Goal: Share content

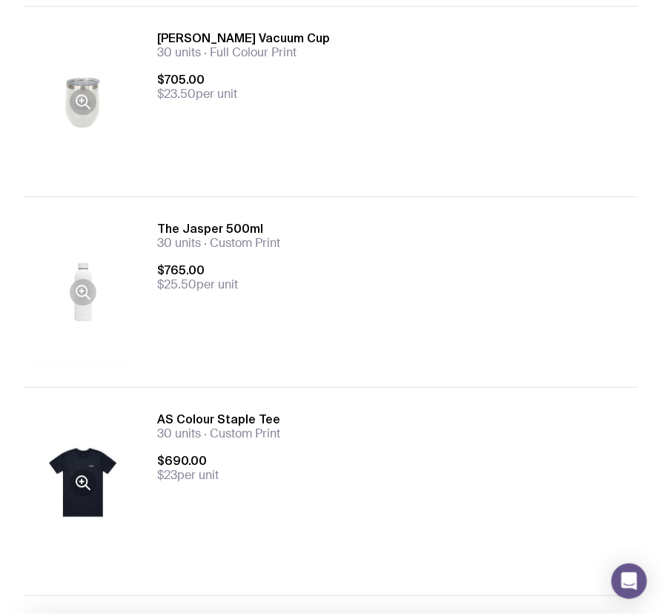
scroll to position [889, 0]
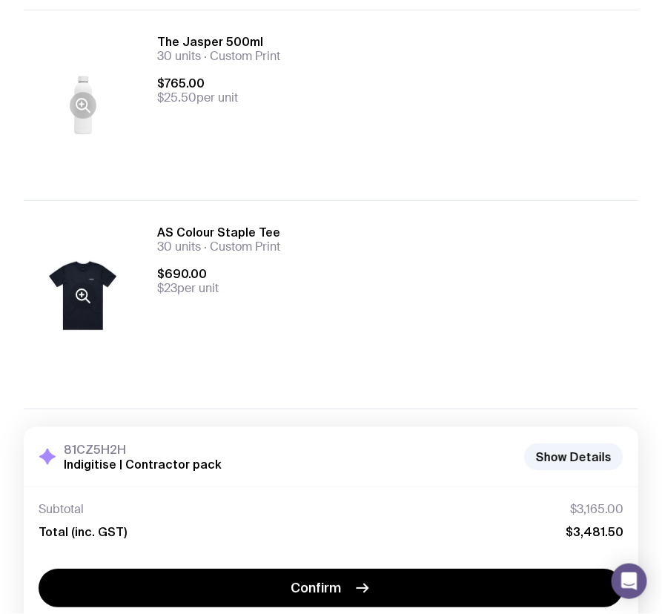
click at [76, 297] on icon at bounding box center [83, 296] width 18 height 18
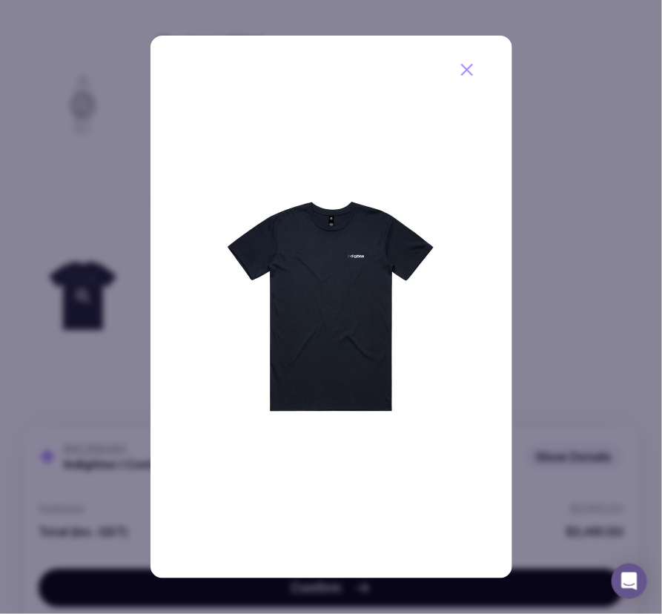
click at [356, 276] on img at bounding box center [331, 307] width 362 height 543
click at [458, 70] on icon "button" at bounding box center [467, 70] width 18 height 18
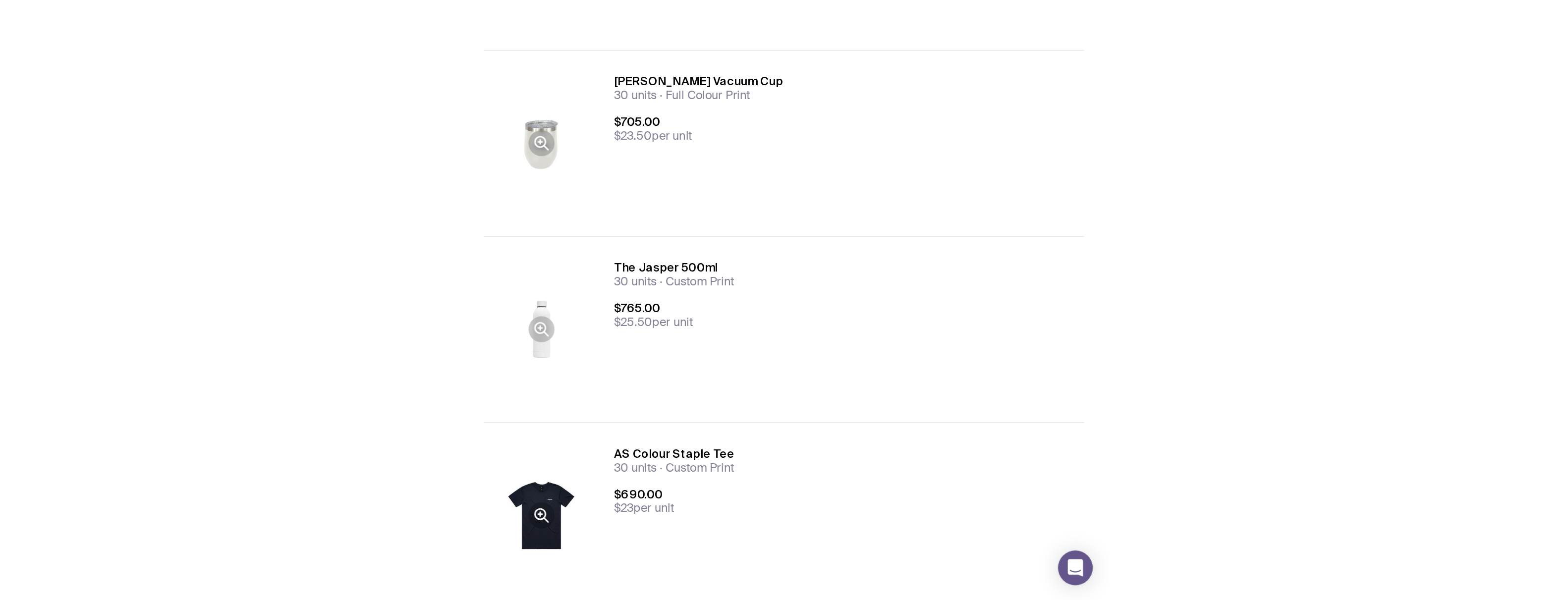
scroll to position [509, 0]
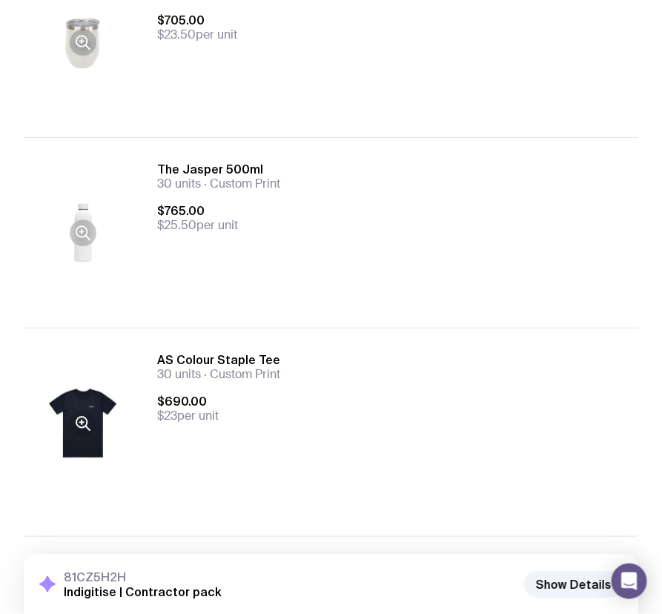
click at [79, 423] on icon at bounding box center [83, 423] width 18 height 18
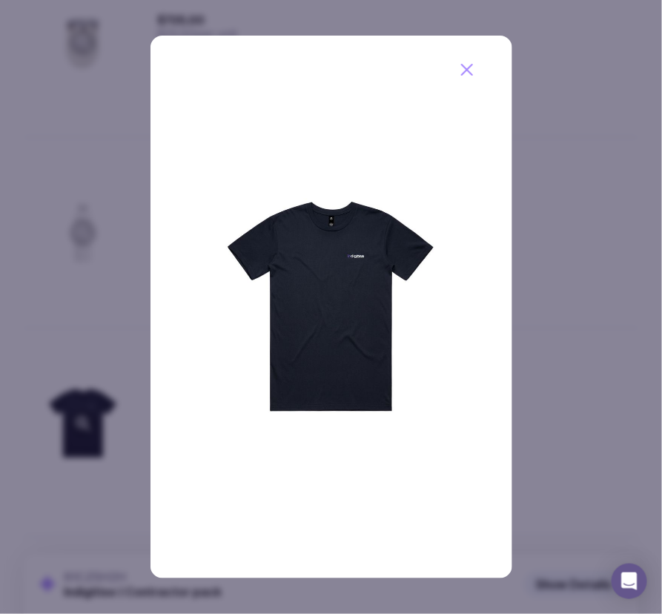
click at [302, 273] on img at bounding box center [331, 307] width 362 height 543
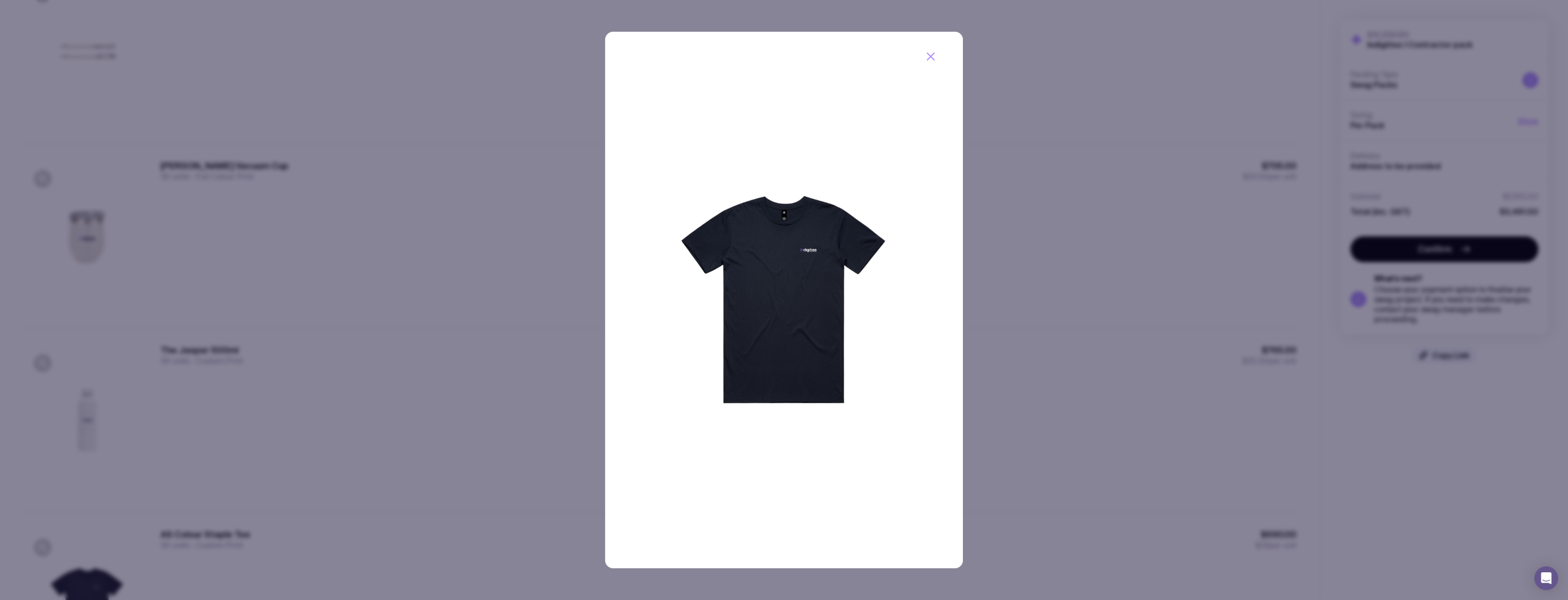
click at [442, 279] on img at bounding box center [784, 299] width 358 height 537
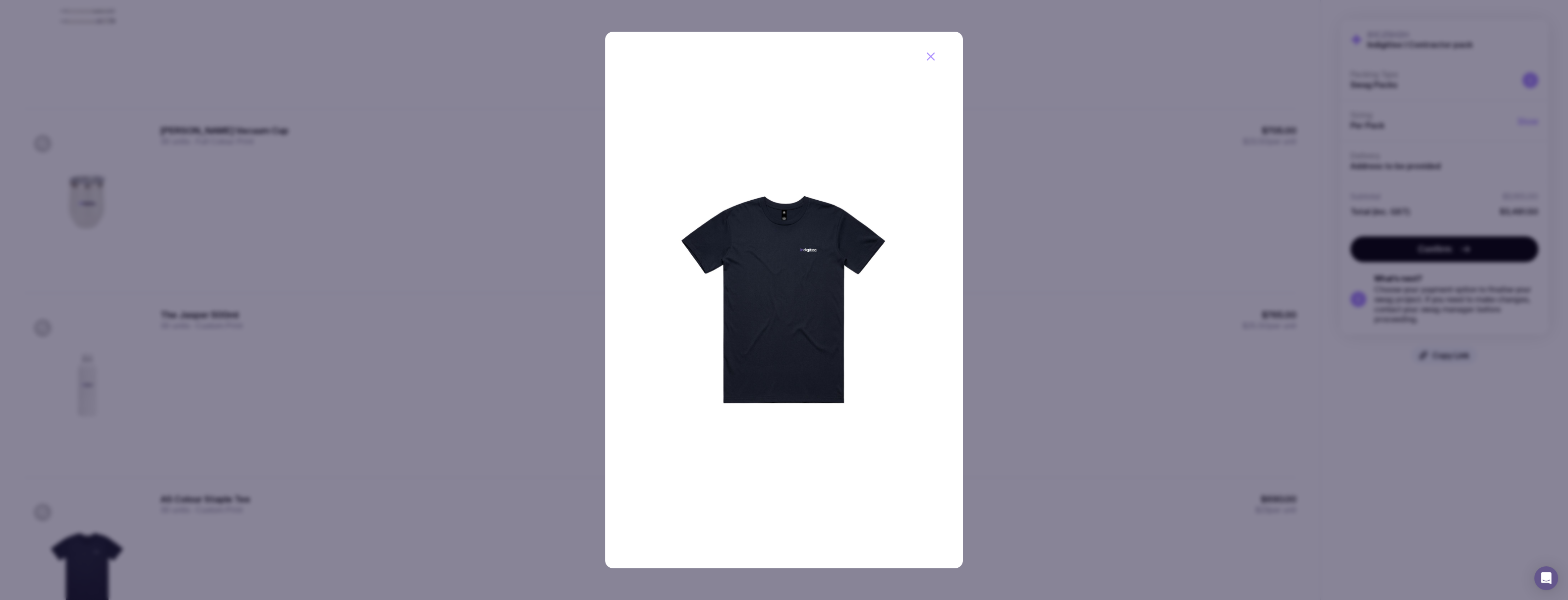
scroll to position [559, 0]
click at [442, 251] on img at bounding box center [784, 299] width 358 height 537
click at [442, 258] on img at bounding box center [784, 299] width 358 height 537
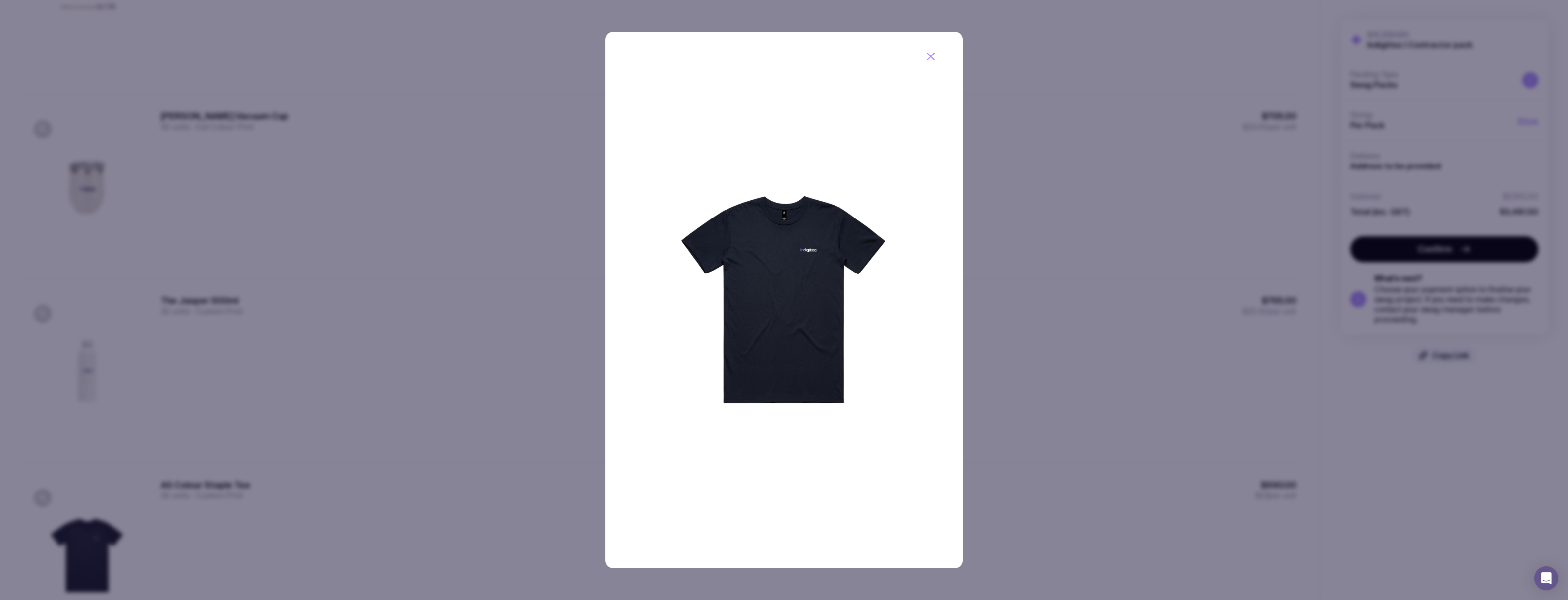
click at [442, 258] on img at bounding box center [784, 299] width 358 height 537
click at [442, 252] on img at bounding box center [784, 299] width 358 height 537
click at [442, 57] on icon "button" at bounding box center [931, 57] width 12 height 12
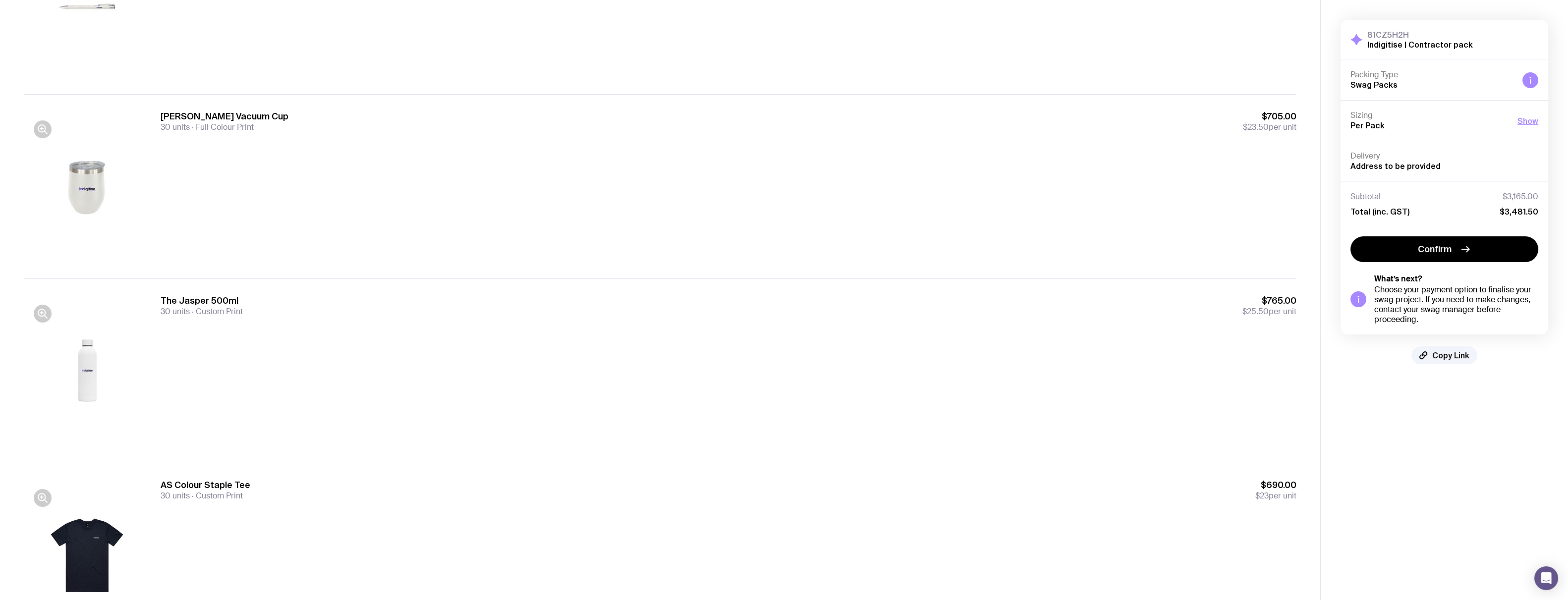
click at [85, 410] on div at bounding box center [88, 555] width 127 height 152
drag, startPoint x: 85, startPoint y: 550, endPoint x: 93, endPoint y: 388, distance: 162.2
click at [93, 388] on div at bounding box center [88, 371] width 127 height 152
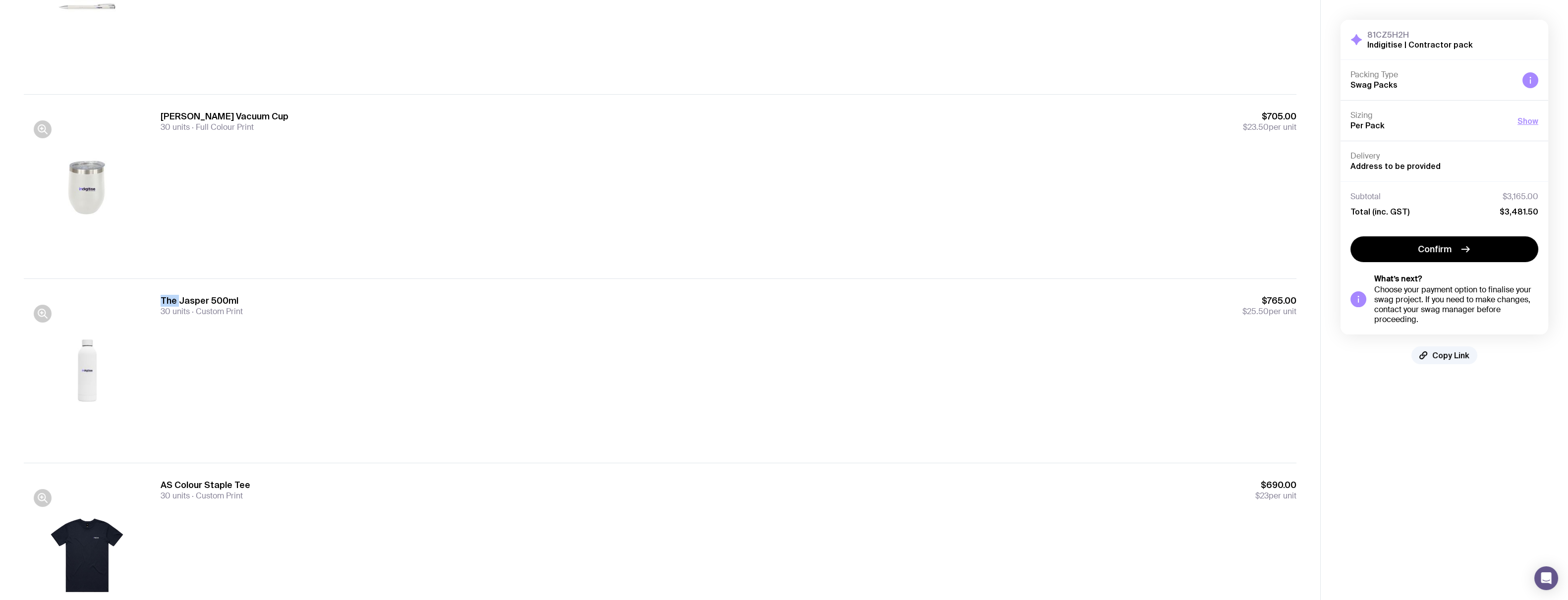
click at [93, 388] on div at bounding box center [88, 371] width 127 height 152
drag, startPoint x: 93, startPoint y: 388, endPoint x: 41, endPoint y: 315, distance: 89.6
click at [41, 315] on icon "button" at bounding box center [41, 312] width 7 height 7
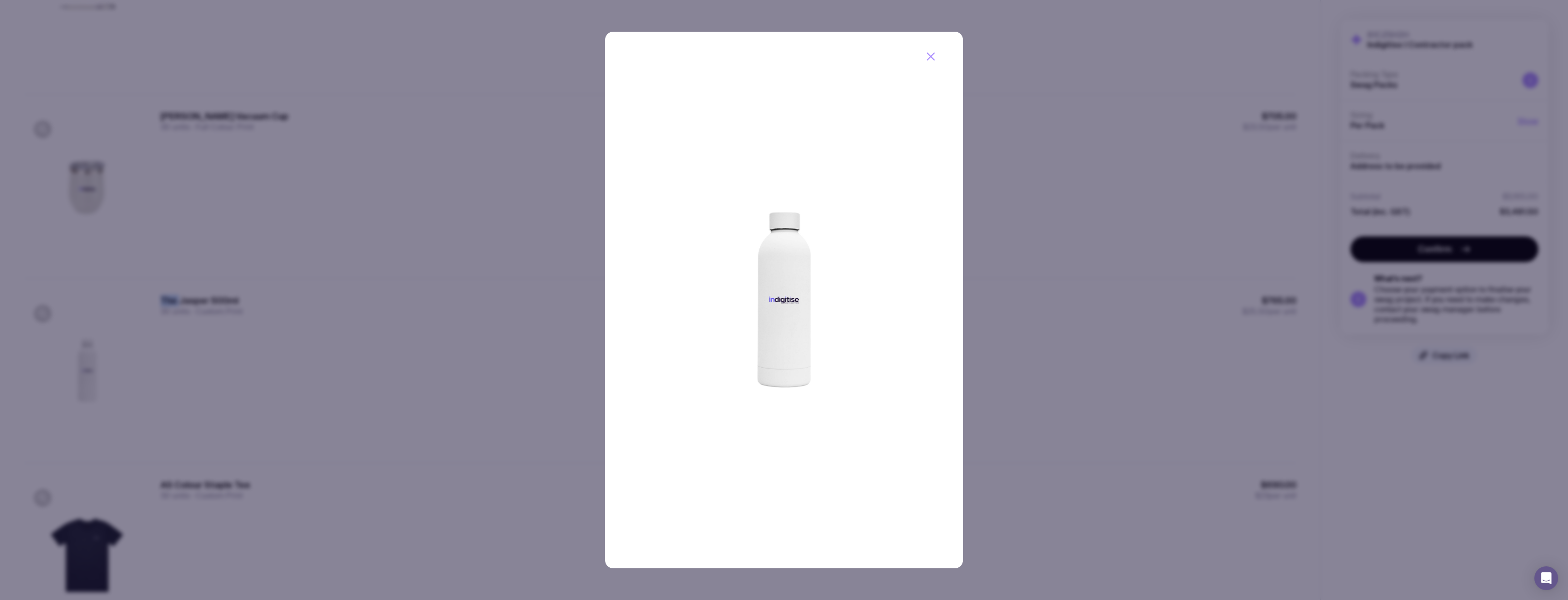
click at [442, 58] on icon "button" at bounding box center [931, 56] width 7 height 7
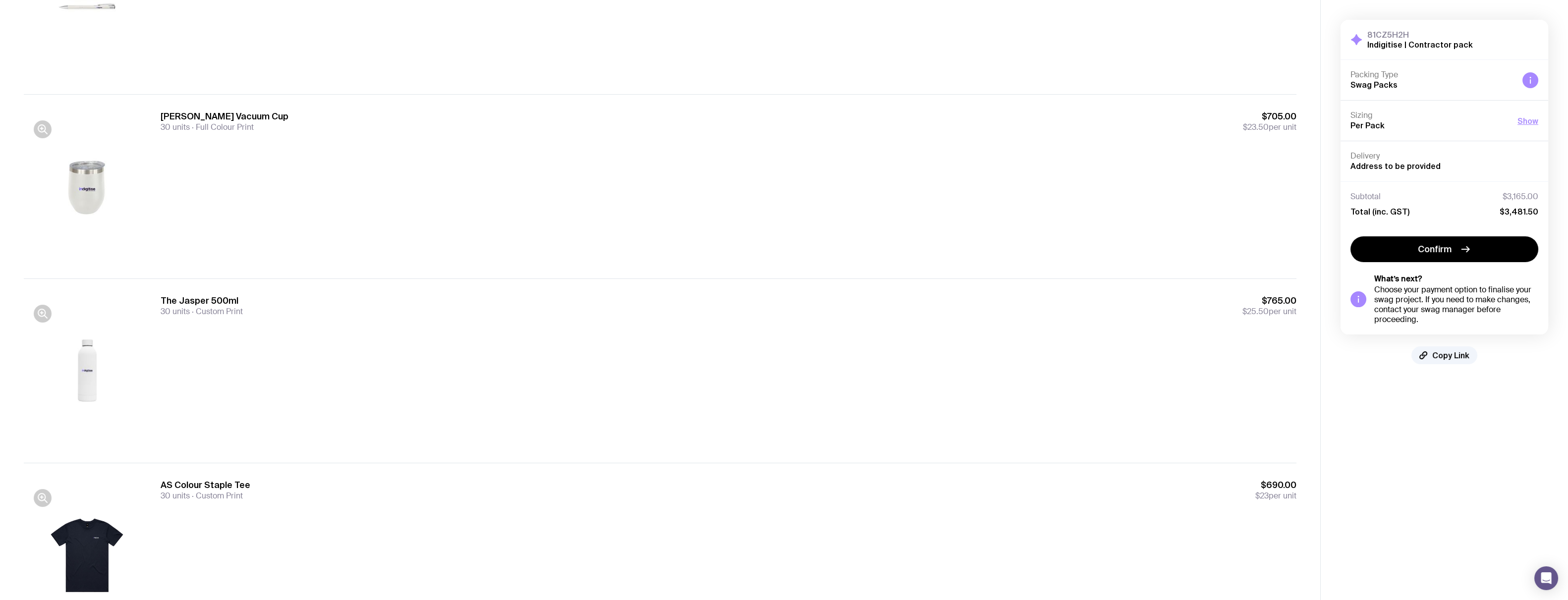
click at [92, 410] on div at bounding box center [88, 555] width 127 height 152
click at [91, 410] on div at bounding box center [88, 555] width 127 height 152
drag, startPoint x: 91, startPoint y: 541, endPoint x: 41, endPoint y: 497, distance: 66.6
click at [41, 410] on icon "button" at bounding box center [43, 498] width 12 height 12
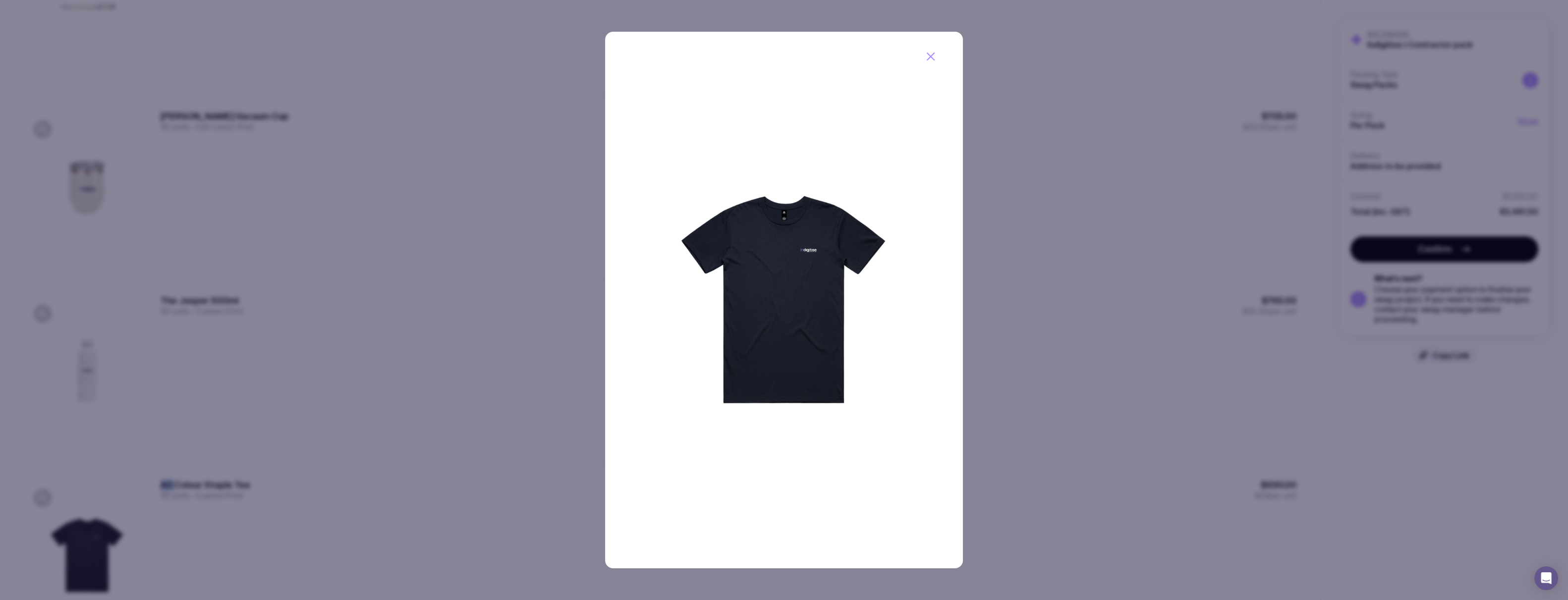
click at [442, 55] on icon "button" at bounding box center [931, 57] width 12 height 12
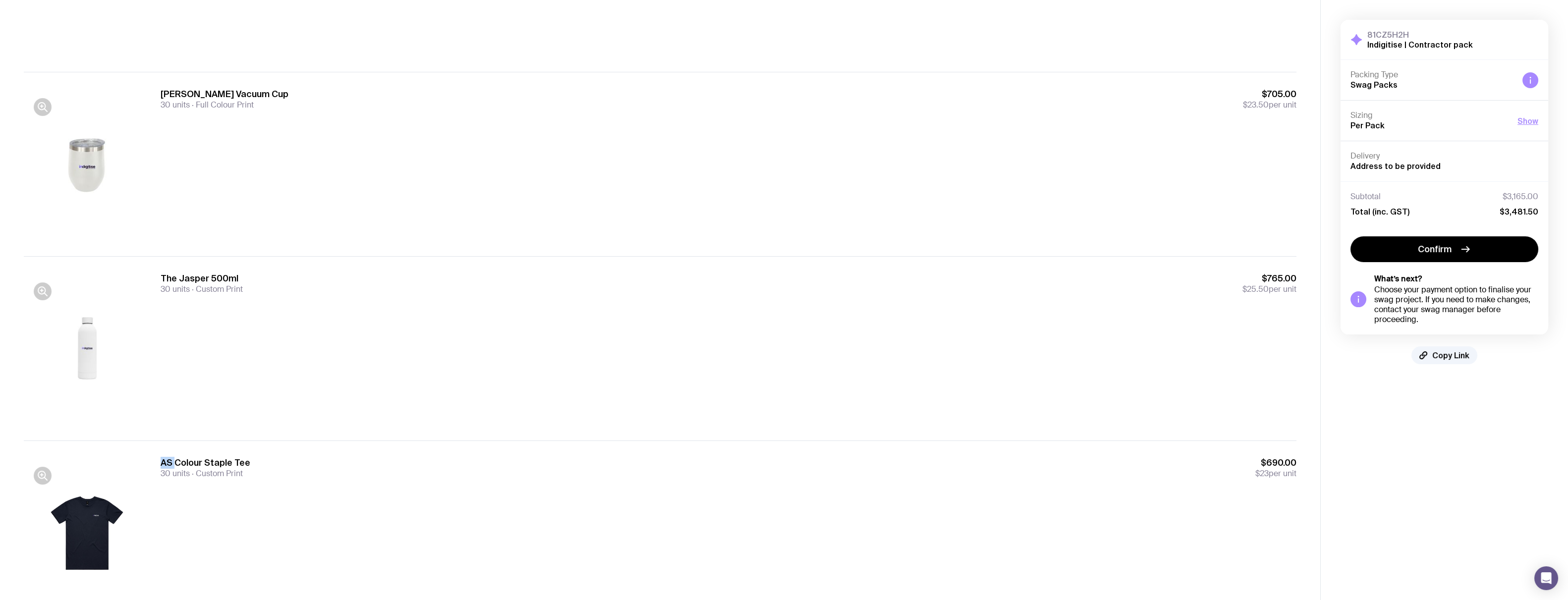
scroll to position [625, 0]
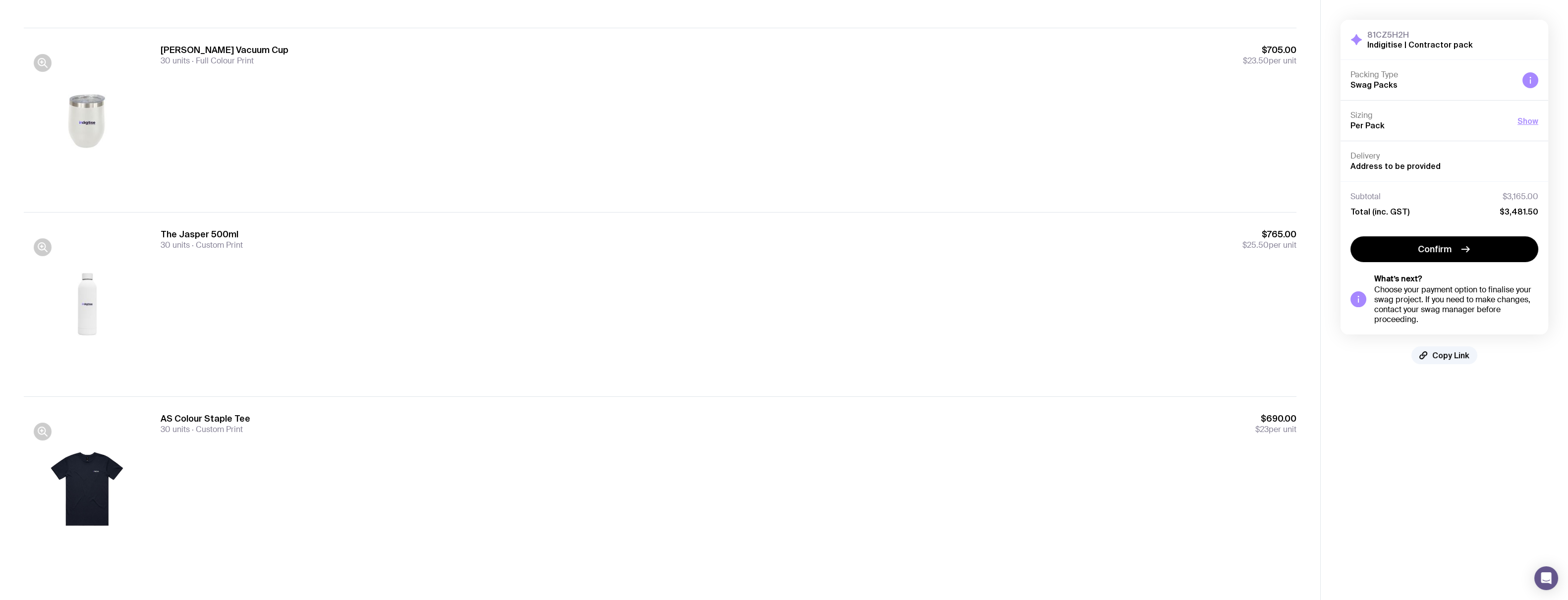
click at [110, 410] on div at bounding box center [88, 488] width 127 height 152
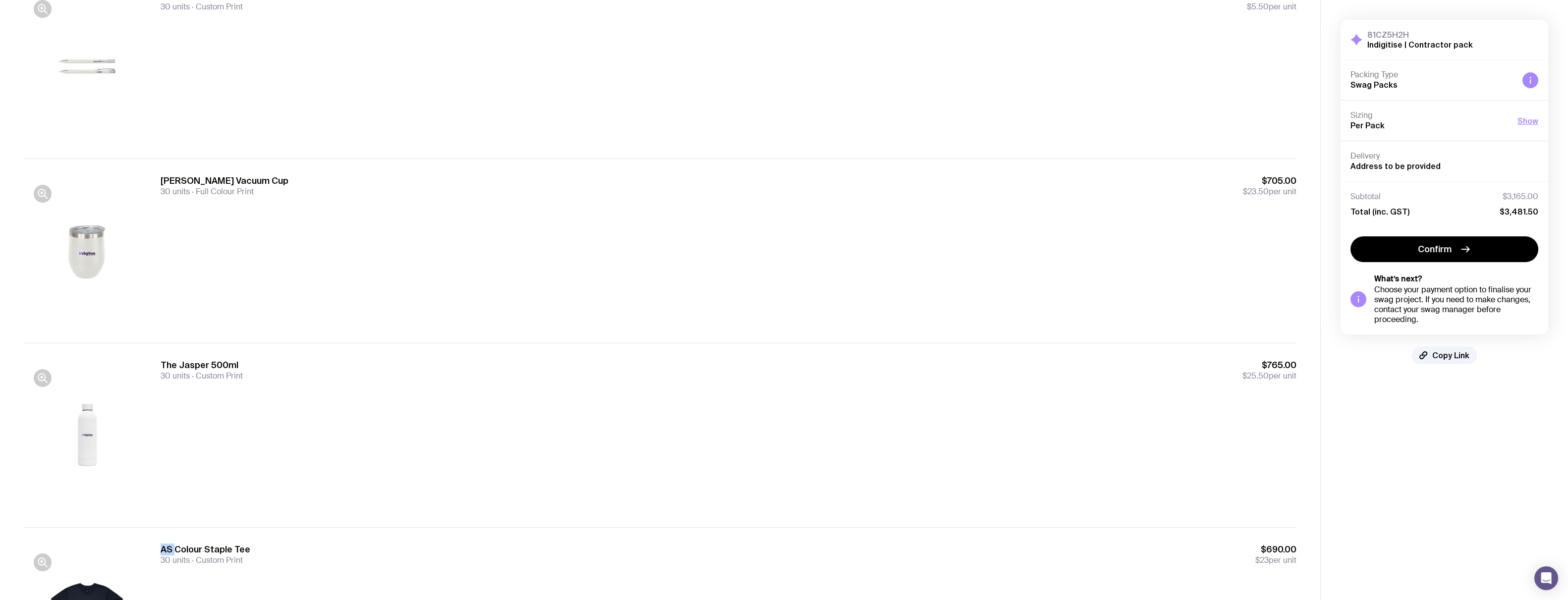
scroll to position [476, 0]
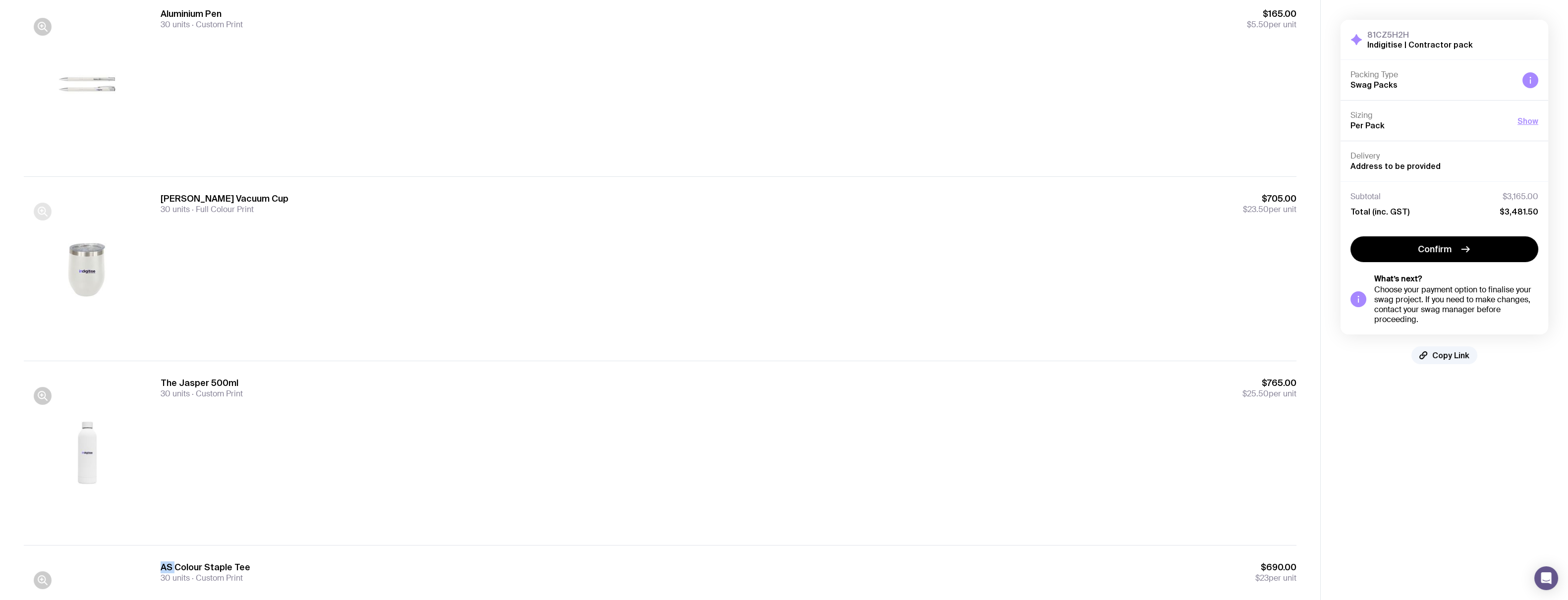
click at [43, 208] on icon "button" at bounding box center [43, 212] width 12 height 12
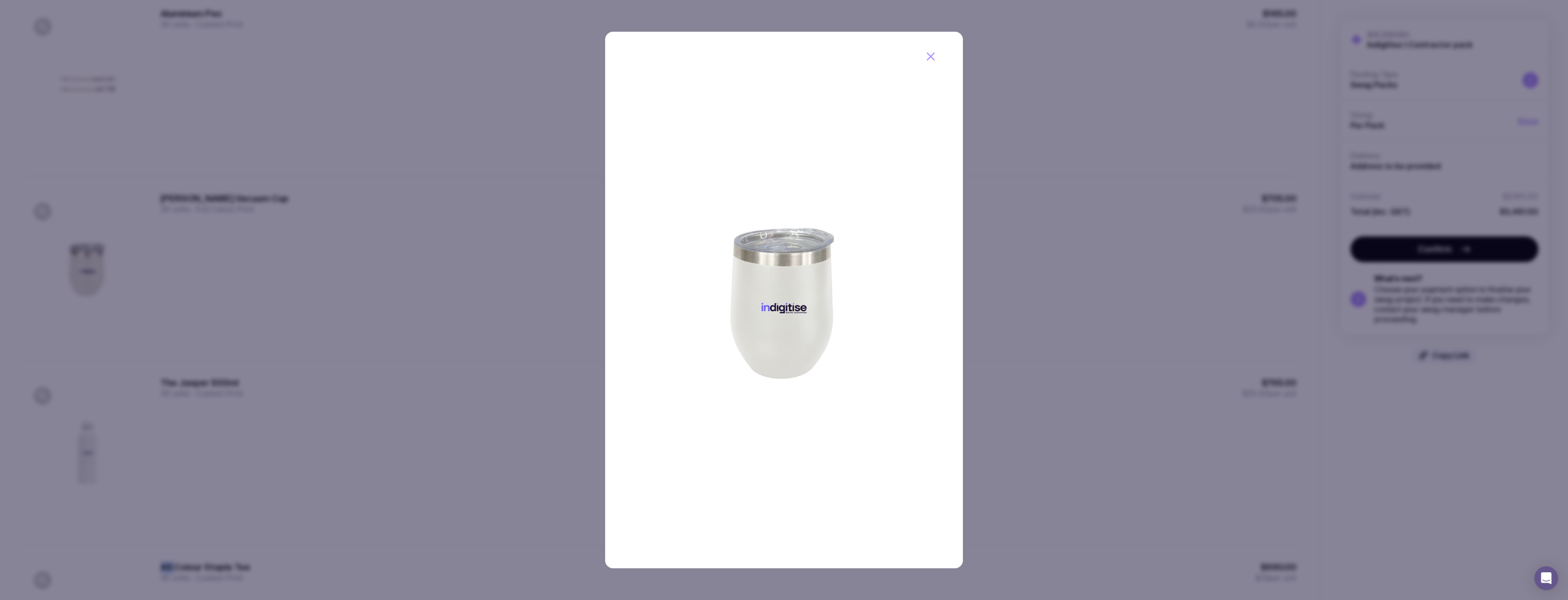
click at [442, 319] on img at bounding box center [784, 299] width 358 height 537
click at [442, 317] on img at bounding box center [784, 299] width 358 height 537
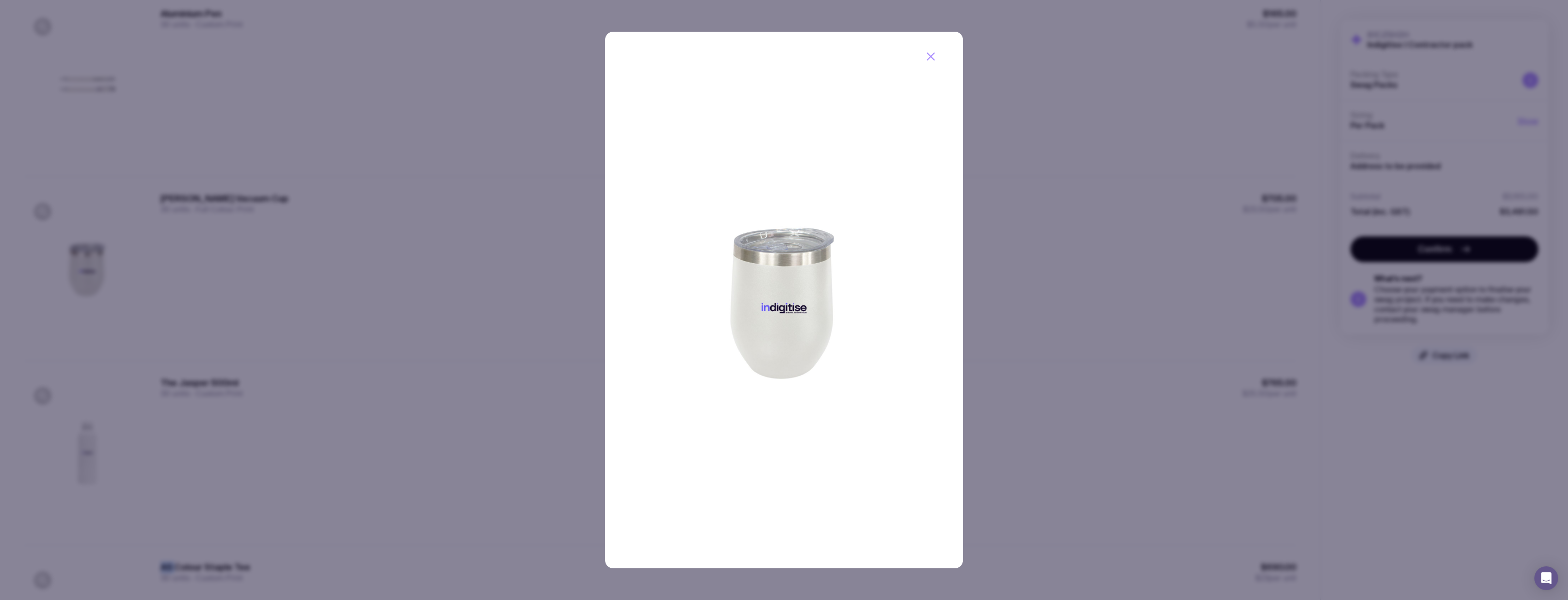
click at [442, 317] on img at bounding box center [784, 299] width 358 height 537
click at [442, 56] on icon "button" at bounding box center [931, 57] width 12 height 12
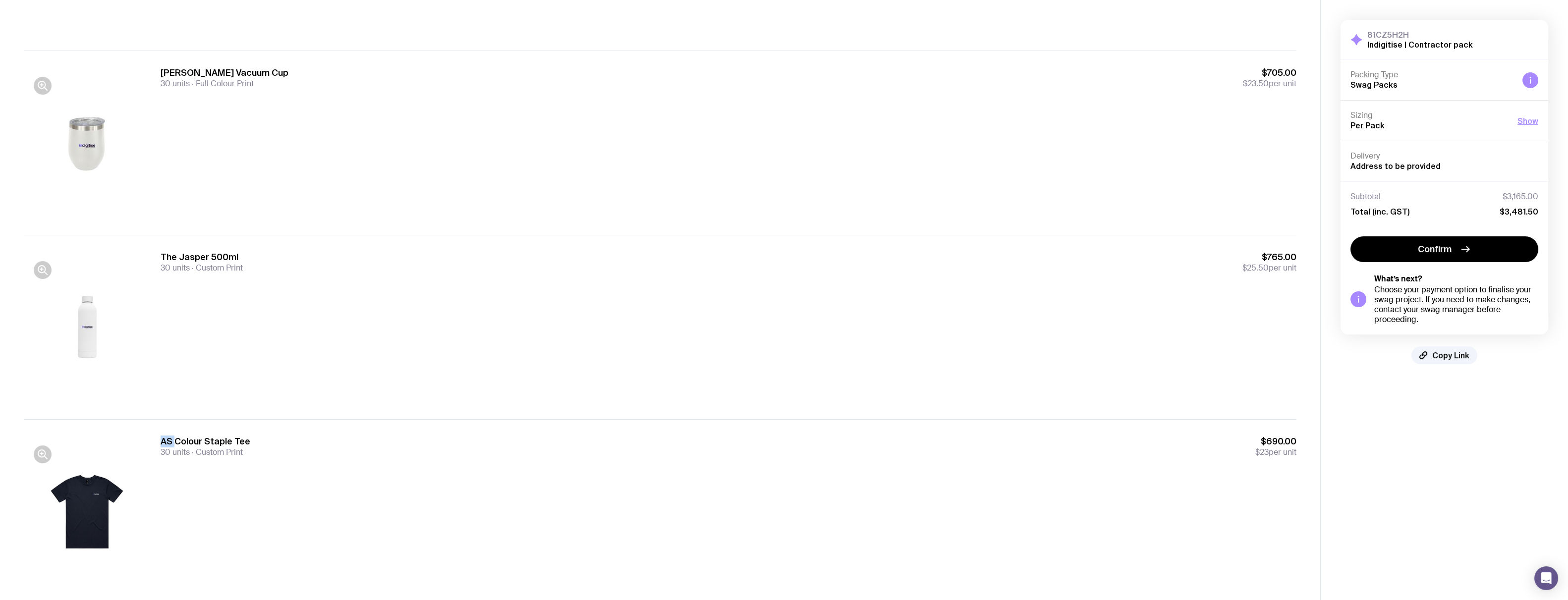
scroll to position [625, 0]
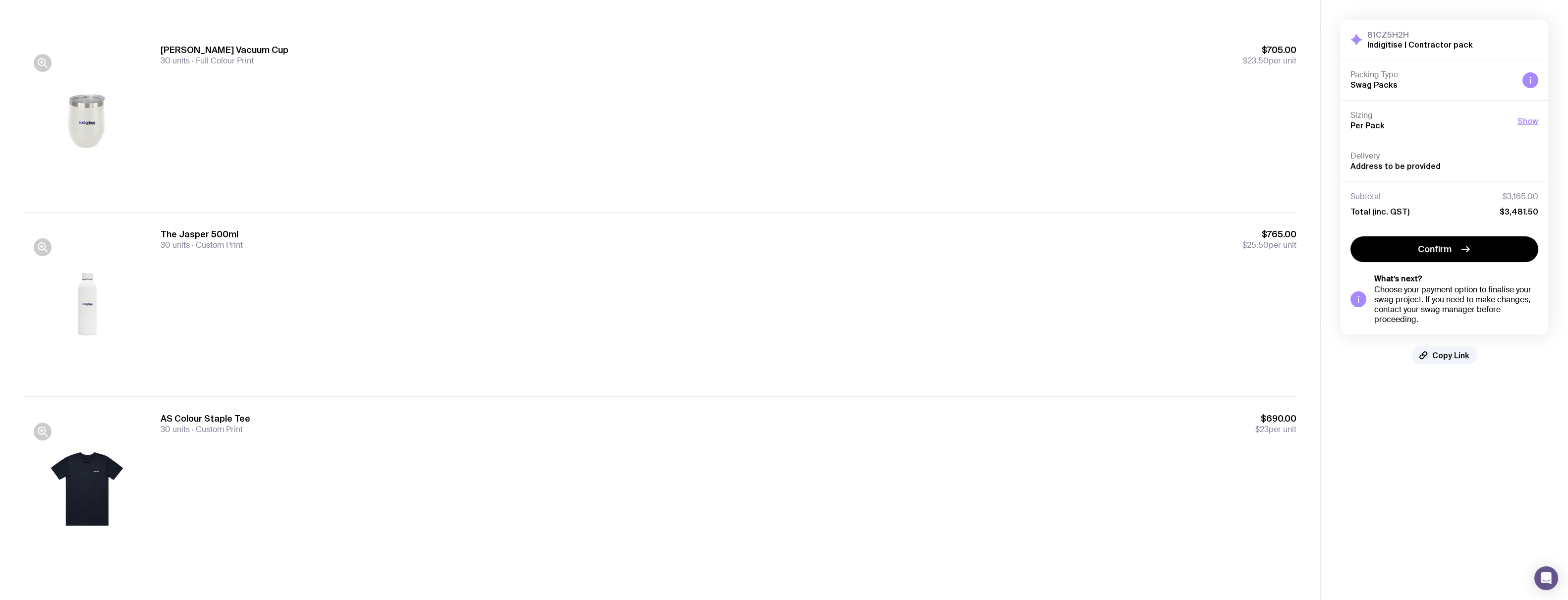
click at [442, 351] on span "Copy Link" at bounding box center [1451, 355] width 37 height 10
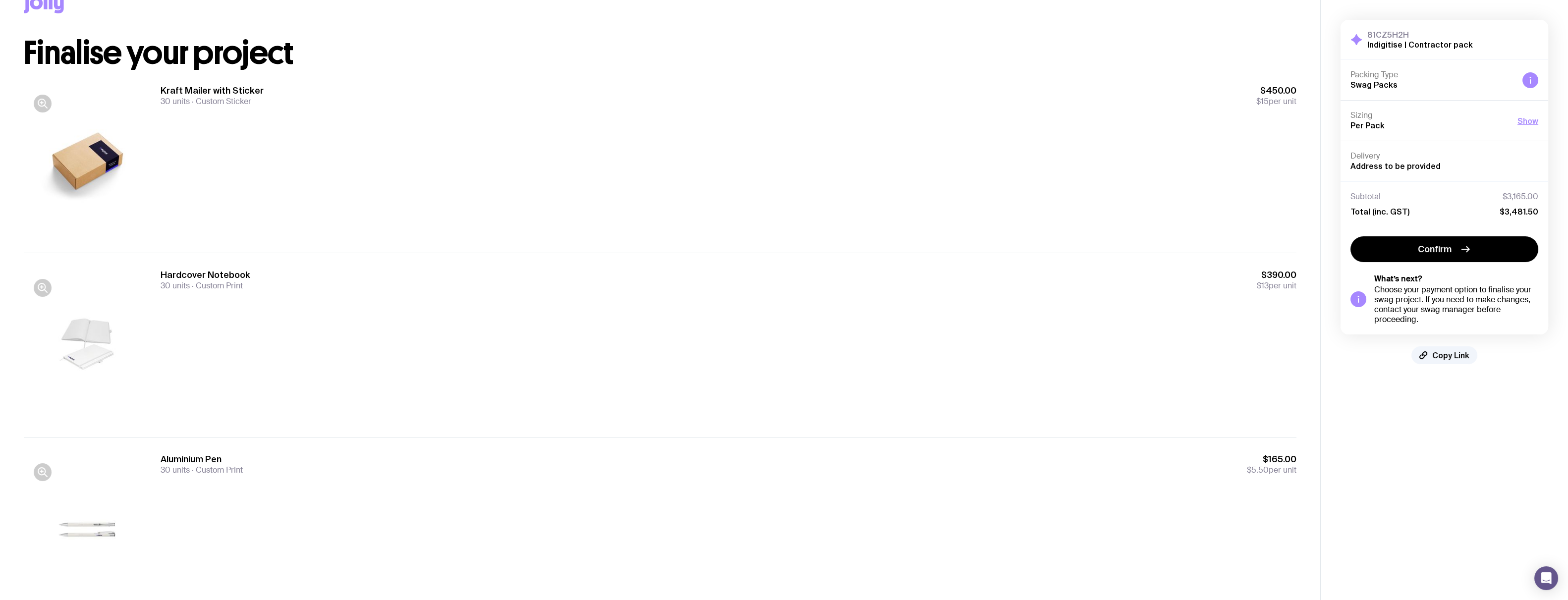
scroll to position [0, 0]
